Goal: Find specific page/section: Find specific page/section

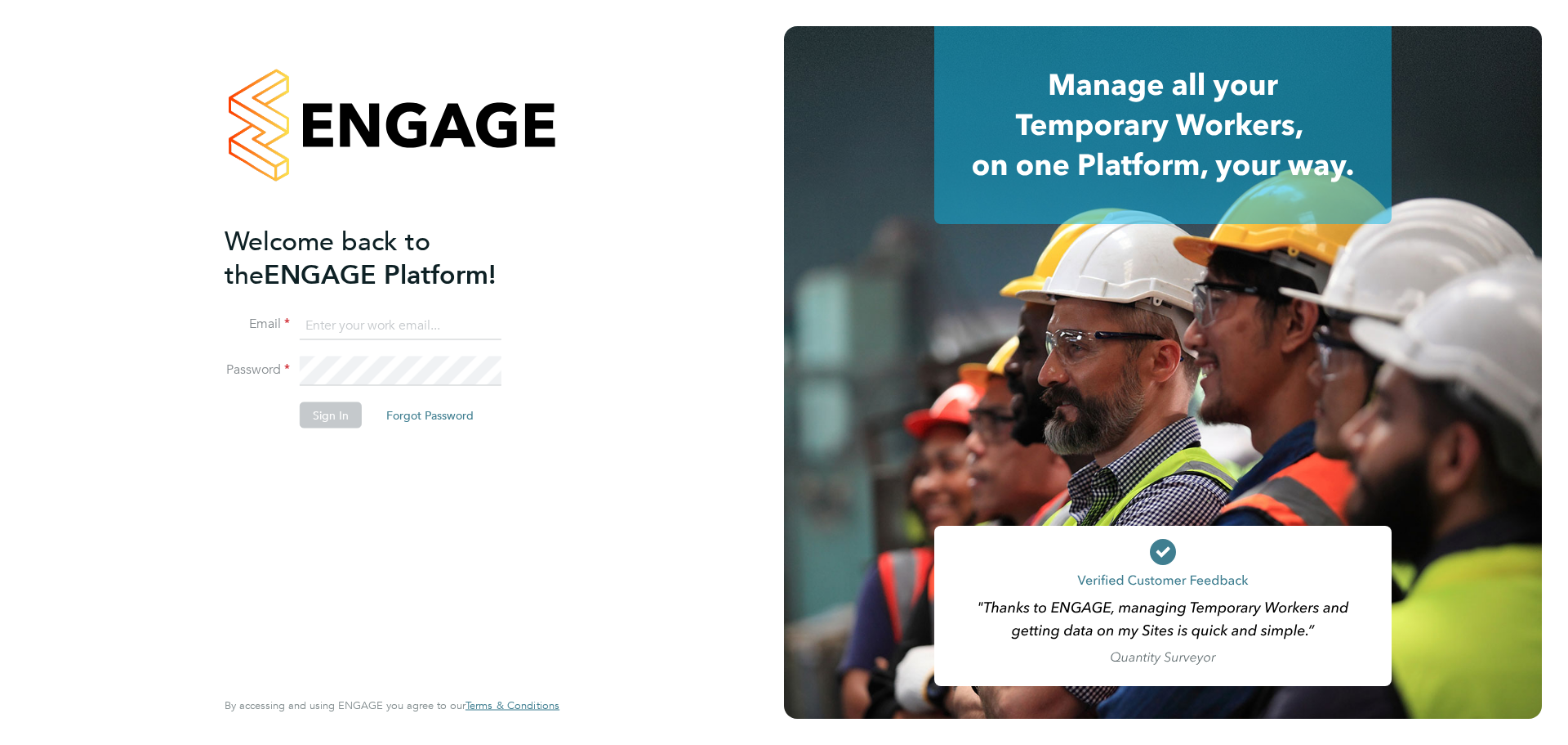
type input "[DOMAIN_NAME][EMAIL_ADDRESS][DOMAIN_NAME]"
click at [321, 488] on div "Welcome back to the ENGAGE Platform! Email [DOMAIN_NAME][EMAIL_ADDRESS][DOMAIN_…" at bounding box center [383, 453] width 318 height 460
click at [322, 412] on button "Sign In" at bounding box center [330, 414] width 62 height 27
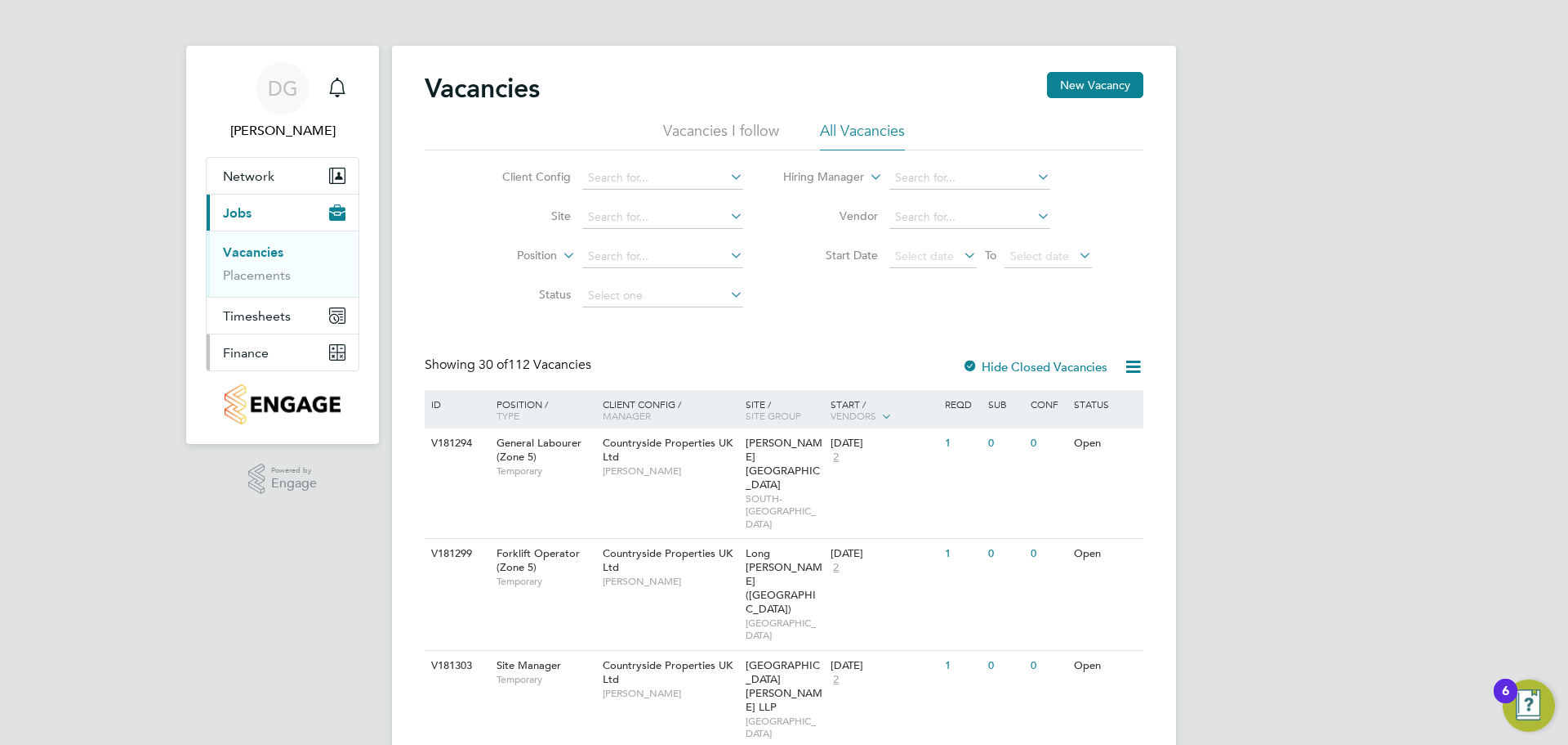
click at [232, 354] on span "Finance" at bounding box center [245, 353] width 45 height 16
click at [247, 337] on link "Invoices & Credit Notes" at bounding box center [274, 334] width 102 height 32
